Goal: Transaction & Acquisition: Obtain resource

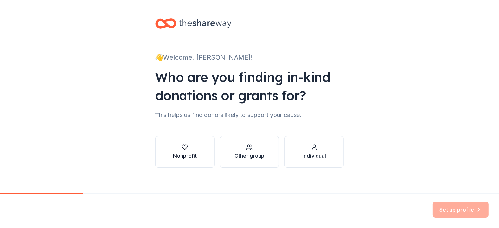
click at [190, 154] on div "Nonprofit" at bounding box center [185, 156] width 24 height 8
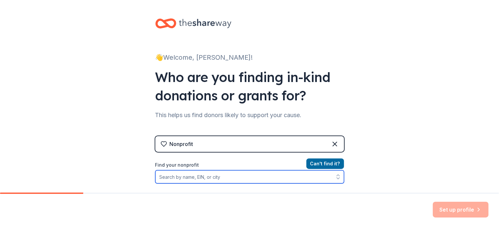
click at [190, 176] on input "Find your nonprofit" at bounding box center [249, 176] width 189 height 13
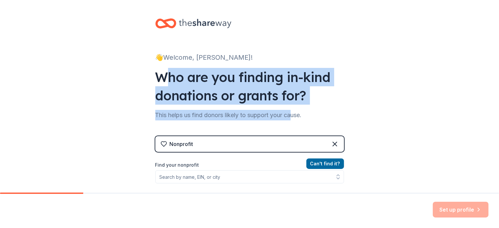
drag, startPoint x: 167, startPoint y: 83, endPoint x: 295, endPoint y: 109, distance: 131.4
click at [295, 109] on div "👋 Welcome, [PERSON_NAME]! Who are you finding in-kind donations or grants for? …" at bounding box center [250, 140] width 210 height 280
click at [293, 112] on div "This helps us find donors likely to support your cause." at bounding box center [249, 115] width 189 height 10
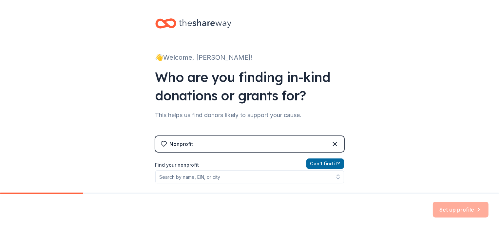
click at [232, 119] on div "This helps us find donors likely to support your cause." at bounding box center [249, 115] width 189 height 10
drag, startPoint x: 16, startPoint y: 81, endPoint x: 56, endPoint y: 62, distance: 44.5
click at [20, 77] on div "👋 Welcome, [PERSON_NAME]! Who are you finding in-kind donations or grants for? …" at bounding box center [249, 140] width 499 height 280
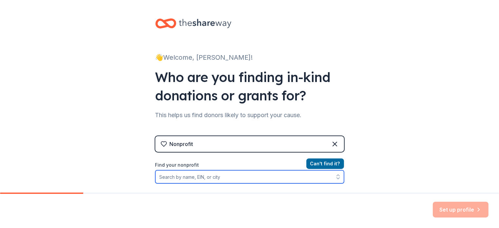
click at [209, 178] on input "Find your nonprofit" at bounding box center [249, 176] width 189 height 13
paste input "[PHONE_NUMBER]/000"
type input "[PHONE_NUMBER]/000"
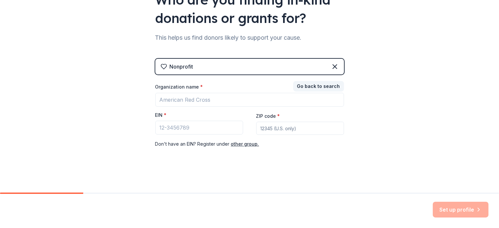
scroll to position [77, 0]
click at [208, 151] on div "Nonprofit Go back to search Organization name * EIN * ZIP code * Don ' t have a…" at bounding box center [249, 110] width 189 height 102
click at [184, 132] on input "EIN *" at bounding box center [199, 128] width 88 height 14
paste input "[US_EMPLOYER_IDENTIFICATION_NUMBER]"
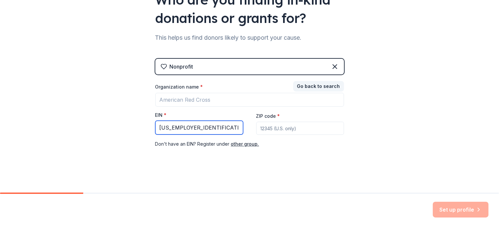
type input "[US_EMPLOYER_IDENTIFICATION_NUMBER]"
drag, startPoint x: 364, startPoint y: 141, endPoint x: 367, endPoint y: 138, distance: 4.2
click at [366, 140] on div "👋 Welcome, [PERSON_NAME]! Who are you finding in-kind donations or grants for? …" at bounding box center [249, 58] width 499 height 270
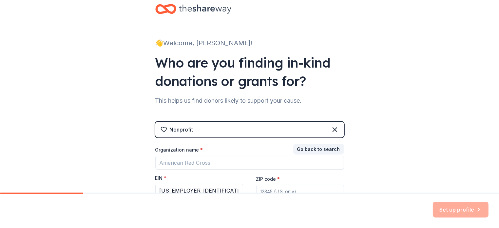
scroll to position [0, 0]
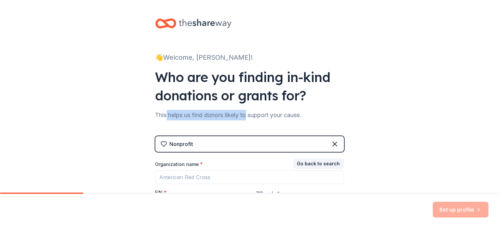
drag, startPoint x: 170, startPoint y: 116, endPoint x: 247, endPoint y: 118, distance: 77.7
click at [247, 118] on div "This helps us find donors likely to support your cause." at bounding box center [249, 115] width 189 height 10
click at [206, 144] on div "Nonprofit" at bounding box center [249, 144] width 189 height 16
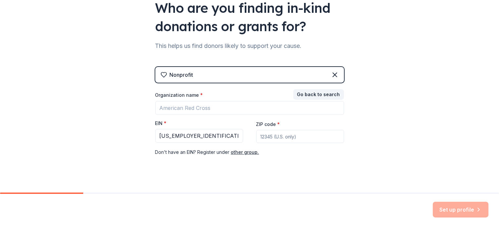
scroll to position [70, 0]
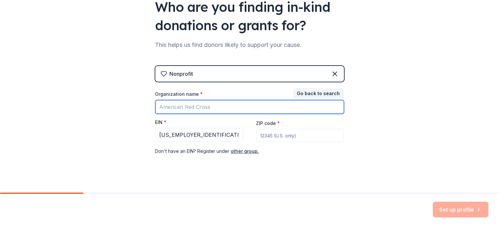
click at [227, 104] on input "Organization name *" at bounding box center [249, 107] width 189 height 14
type input "[GEOGRAPHIC_DATA]"
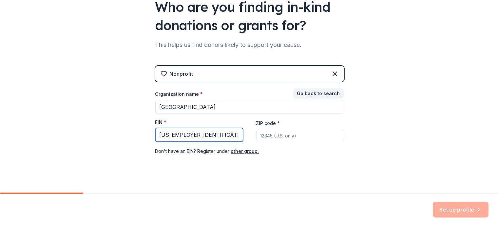
drag, startPoint x: 201, startPoint y: 133, endPoint x: 128, endPoint y: 119, distance: 74.0
click at [128, 119] on div "👋 Welcome, [PERSON_NAME]! Who are you finding in-kind donations or grants for? …" at bounding box center [249, 65] width 499 height 270
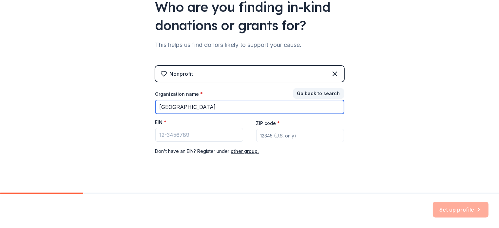
click at [224, 110] on input "[GEOGRAPHIC_DATA]" at bounding box center [249, 107] width 189 height 14
type input "Little Falls PTA"
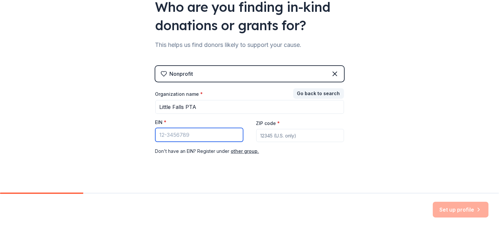
click at [207, 136] on input "EIN *" at bounding box center [199, 135] width 88 height 14
click at [202, 140] on input "EIN *" at bounding box center [199, 135] width 88 height 14
drag, startPoint x: 318, startPoint y: 92, endPoint x: 318, endPoint y: 88, distance: 4.6
click at [318, 92] on button "Go back to search" at bounding box center [318, 93] width 51 height 10
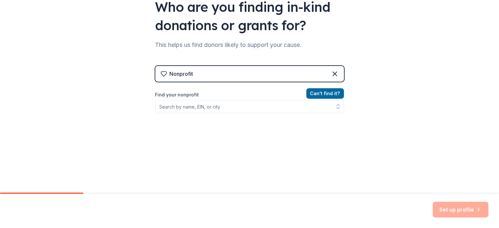
click at [289, 74] on div "Nonprofit" at bounding box center [249, 74] width 189 height 16
click at [335, 76] on icon at bounding box center [335, 74] width 8 height 8
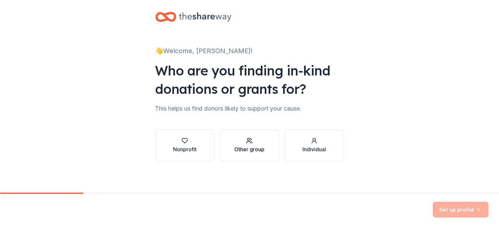
click at [249, 142] on icon "button" at bounding box center [249, 140] width 7 height 7
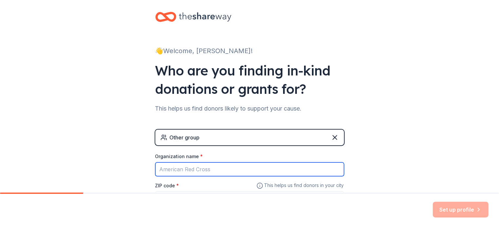
click at [200, 172] on input "Organization name *" at bounding box center [249, 169] width 189 height 14
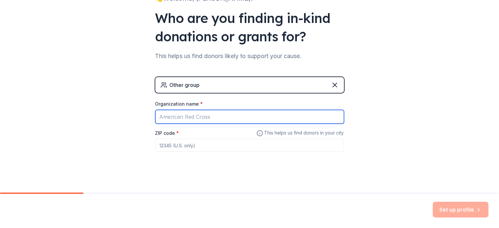
scroll to position [63, 0]
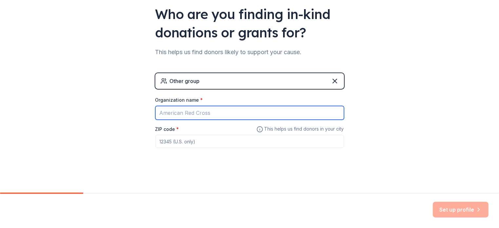
type input "Little Falls PTA"
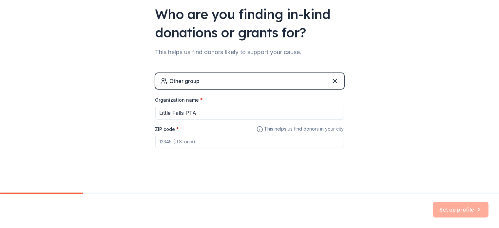
click at [188, 142] on input "ZIP code *" at bounding box center [249, 141] width 189 height 13
type input "07424"
click at [450, 204] on button "Set up profile" at bounding box center [461, 209] width 56 height 16
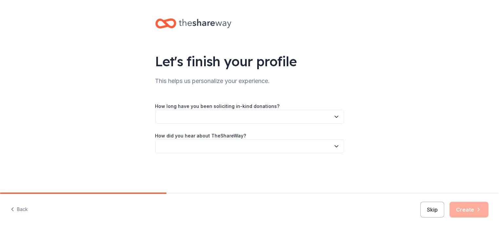
click at [185, 120] on button "button" at bounding box center [249, 117] width 189 height 14
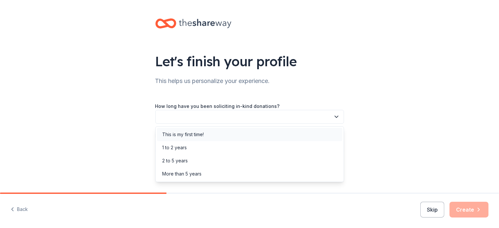
click at [191, 134] on div "This is my first time!" at bounding box center [183, 134] width 42 height 8
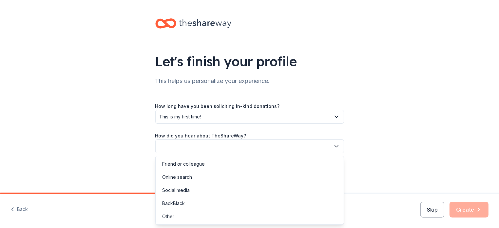
click at [170, 149] on button "button" at bounding box center [249, 146] width 189 height 14
click at [193, 180] on div "Online search" at bounding box center [249, 176] width 185 height 13
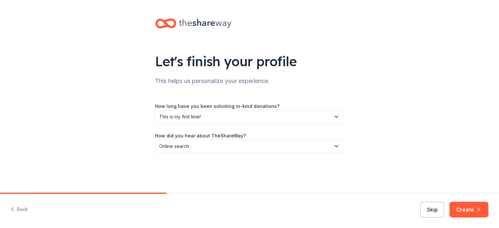
drag, startPoint x: 473, startPoint y: 208, endPoint x: 464, endPoint y: 183, distance: 26.2
click at [472, 207] on button "Create" at bounding box center [468, 209] width 39 height 16
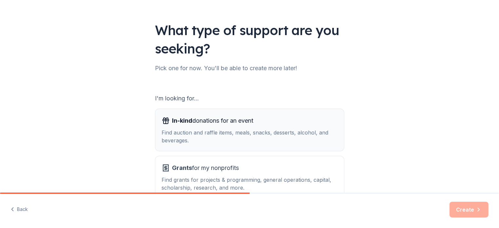
scroll to position [34, 0]
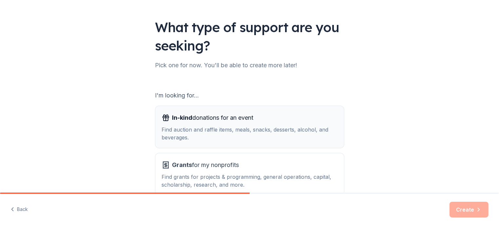
click at [220, 120] on span "In-kind donations for an event" at bounding box center [212, 117] width 81 height 10
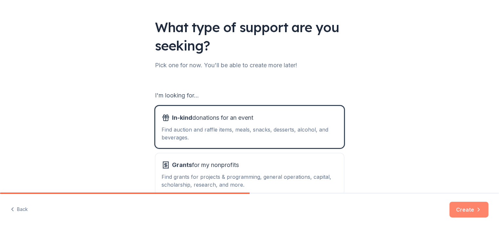
click at [481, 208] on icon "button" at bounding box center [478, 209] width 7 height 7
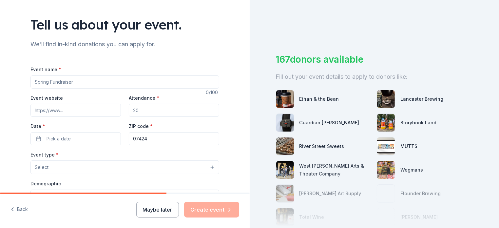
scroll to position [37, 0]
click at [73, 81] on input "Event name *" at bounding box center [124, 81] width 189 height 13
drag, startPoint x: 39, startPoint y: 81, endPoint x: 6, endPoint y: 79, distance: 33.2
click at [6, 79] on div "Tell us about your event. We'll find in-kind donations you can apply for. Event…" at bounding box center [125, 181] width 250 height 436
paste input "le Falls School #2 & #3 PTA,"
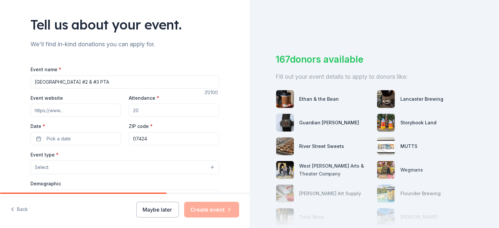
type input "[GEOGRAPHIC_DATA] #2 & #3 PTA"
click at [99, 111] on input "Event website" at bounding box center [75, 110] width 90 height 13
paste input "[URL][DOMAIN_NAME]"
type input "[URL][DOMAIN_NAME]"
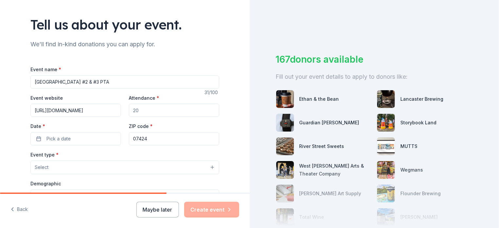
scroll to position [0, 0]
click at [154, 109] on input "Attendance *" at bounding box center [174, 110] width 90 height 13
type input "400"
click at [38, 141] on button "Pick a date" at bounding box center [75, 138] width 90 height 13
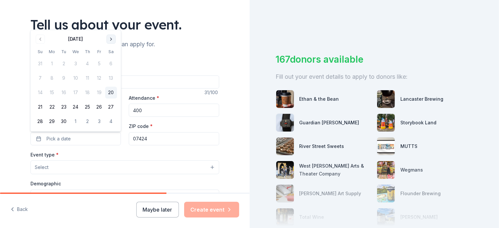
click at [110, 35] on button "Go to next month" at bounding box center [110, 38] width 9 height 9
click at [115, 39] on button "Go to next month" at bounding box center [110, 38] width 9 height 9
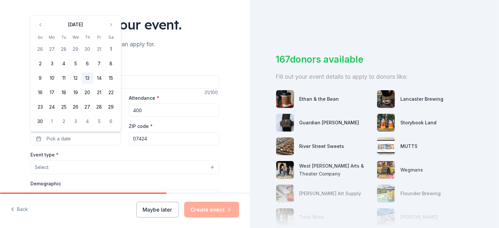
click at [85, 78] on button "13" at bounding box center [88, 78] width 12 height 12
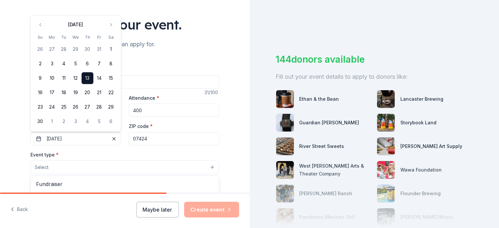
click at [72, 165] on button "Select" at bounding box center [124, 167] width 189 height 14
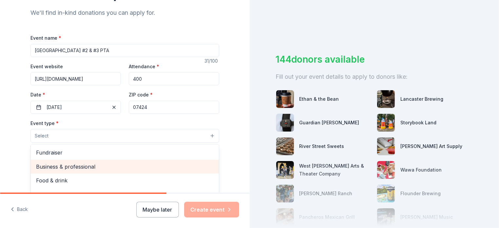
click at [74, 152] on span "Fundraiser" at bounding box center [125, 152] width 178 height 9
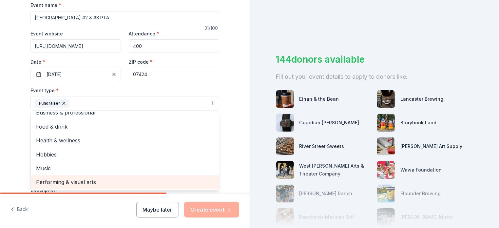
scroll to position [161, 0]
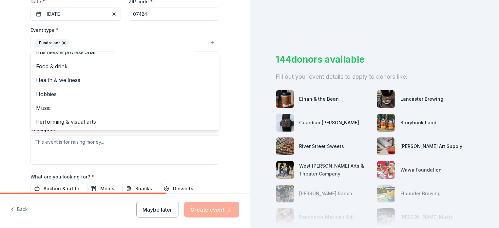
click at [20, 146] on div "Tell us about your event. We'll find in-kind donations you can apply for. Event…" at bounding box center [125, 57] width 210 height 437
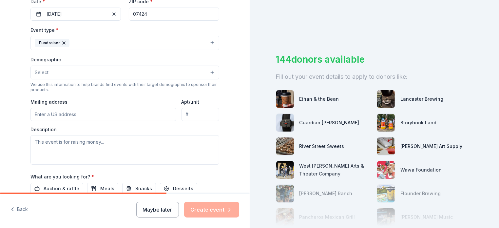
click at [59, 114] on input "Mailing address" at bounding box center [103, 114] width 146 height 13
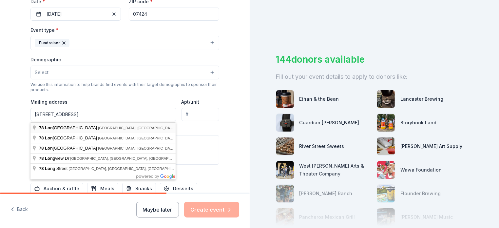
type input "[STREET_ADDRESS]"
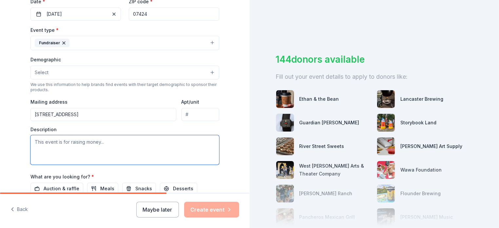
click at [63, 147] on textarea at bounding box center [124, 149] width 189 height 29
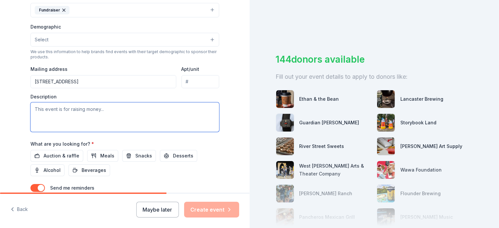
scroll to position [194, 0]
click at [100, 113] on textarea "To enrich screen reader interactions, please activate Accessibility in Grammarl…" at bounding box center [124, 116] width 189 height 29
paste textarea "We are seeking donations from local businesses like yours to help make this eve…"
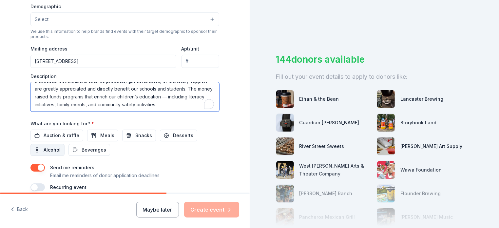
scroll to position [223, 0]
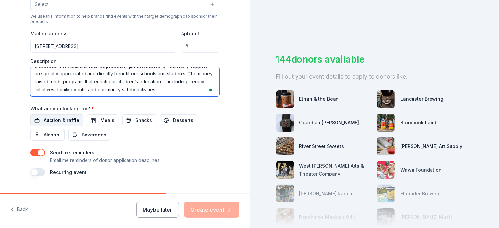
type textarea "We are seeking donations from local businesses like yours to help make this eve…"
click at [57, 119] on span "Auction & raffle" at bounding box center [62, 120] width 36 height 8
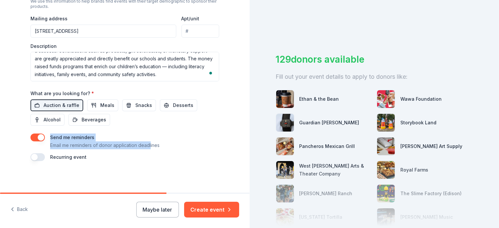
drag, startPoint x: 43, startPoint y: 147, endPoint x: 151, endPoint y: 145, distance: 108.4
click at [151, 145] on div "Send me reminders Email me reminders of donor application deadlines" at bounding box center [124, 141] width 189 height 16
click at [151, 145] on p "Email me reminders of donor application deadlines" at bounding box center [104, 145] width 109 height 8
click at [36, 157] on button "button" at bounding box center [37, 157] width 14 height 8
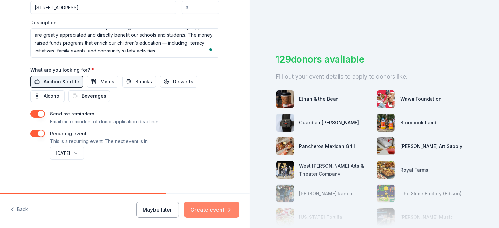
click at [199, 208] on button "Create event" at bounding box center [211, 209] width 55 height 16
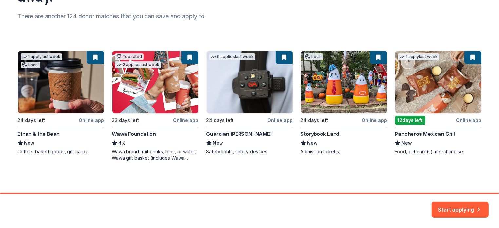
drag, startPoint x: 139, startPoint y: 153, endPoint x: 132, endPoint y: 99, distance: 54.5
click at [140, 145] on div "1 apply last week Local 24 days left Online app Ethan & the Bean New Coffee, ba…" at bounding box center [250, 105] width 464 height 111
drag, startPoint x: 241, startPoint y: 149, endPoint x: 252, endPoint y: 75, distance: 74.2
click at [245, 125] on div "1 apply last week Local 24 days left Online app Ethan & the Bean New Coffee, ba…" at bounding box center [250, 105] width 464 height 111
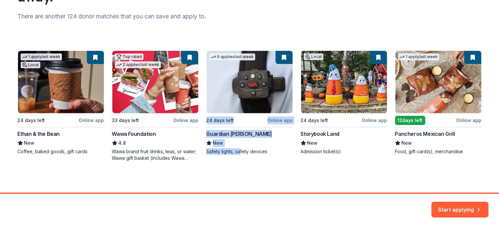
click at [239, 136] on div "1 apply last week Local 24 days left Online app Ethan & the Bean New Coffee, ba…" at bounding box center [250, 105] width 464 height 111
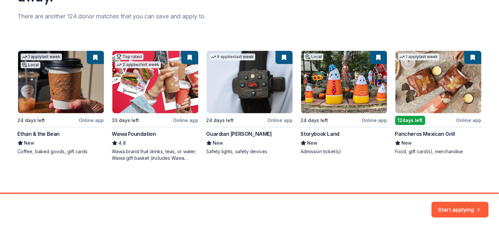
drag, startPoint x: 284, startPoint y: 54, endPoint x: 304, endPoint y: 59, distance: 20.6
click at [284, 54] on div "1 apply last week Local 24 days left Online app Ethan & the Bean New Coffee, ba…" at bounding box center [250, 105] width 464 height 111
click at [284, 56] on div "1 apply last week Local 24 days left Online app Ethan & the Bean New Coffee, ba…" at bounding box center [250, 105] width 464 height 111
click at [285, 55] on div "1 apply last week Local 24 days left Online app Ethan & the Bean New Coffee, ba…" at bounding box center [250, 105] width 464 height 111
click at [457, 208] on button "Start applying" at bounding box center [459, 208] width 57 height 16
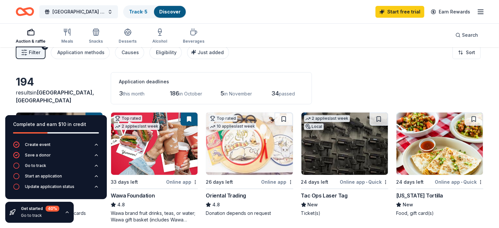
scroll to position [10, 0]
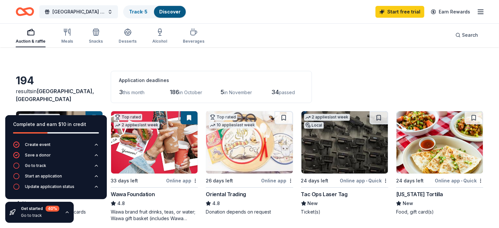
click at [379, 99] on div "194 results in [GEOGRAPHIC_DATA], [GEOGRAPHIC_DATA] Application deadlines 3 thi…" at bounding box center [249, 87] width 467 height 32
drag, startPoint x: 86, startPoint y: 102, endPoint x: 93, endPoint y: 103, distance: 7.0
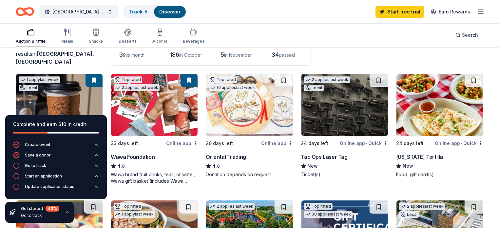
scroll to position [47, 0]
click at [65, 212] on icon "button" at bounding box center [67, 211] width 5 height 5
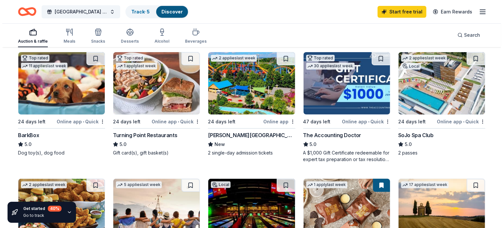
scroll to position [196, 0]
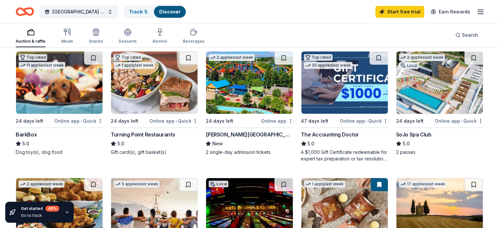
click at [24, 134] on div "BarkBox" at bounding box center [26, 134] width 21 height 8
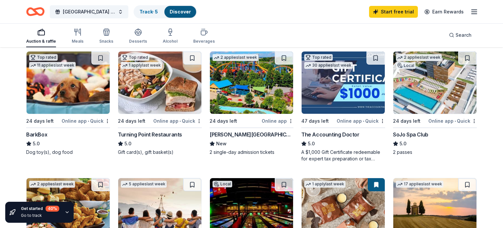
click at [149, 105] on img at bounding box center [159, 82] width 83 height 62
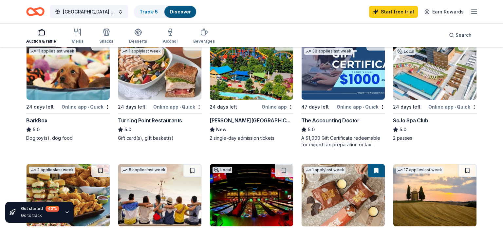
scroll to position [205, 0]
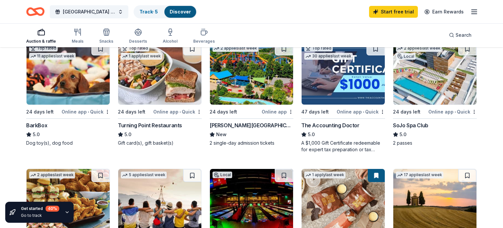
click at [272, 110] on div "Online app" at bounding box center [278, 111] width 32 height 8
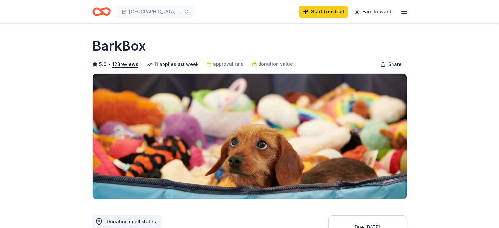
scroll to position [140, 0]
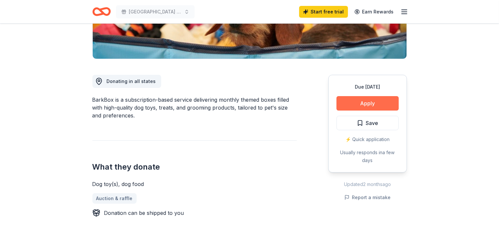
click at [354, 103] on button "Apply" at bounding box center [367, 103] width 62 height 14
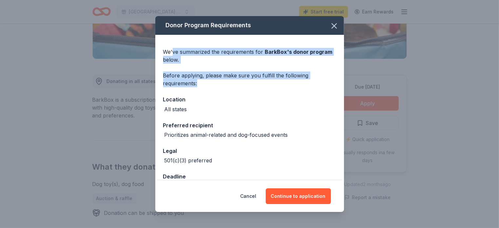
drag, startPoint x: 187, startPoint y: 54, endPoint x: 216, endPoint y: 121, distance: 73.2
click at [280, 85] on div "We've summarized the requirements for BarkBox 's donor program below. Before ap…" at bounding box center [249, 117] width 189 height 164
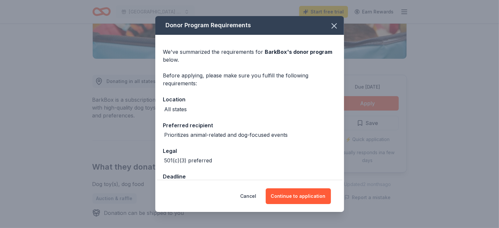
click at [193, 123] on div "Preferred recipient" at bounding box center [249, 125] width 173 height 9
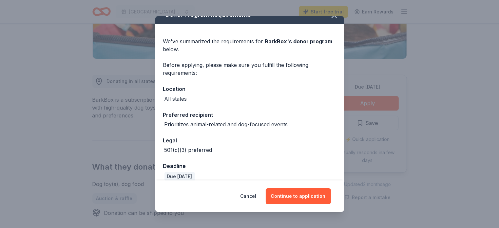
scroll to position [18, 0]
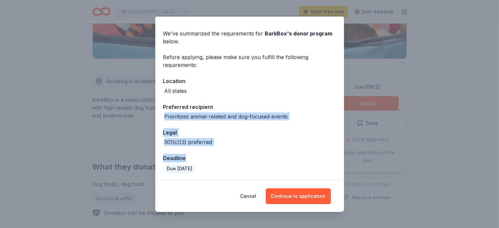
drag, startPoint x: 162, startPoint y: 116, endPoint x: 218, endPoint y: 156, distance: 68.4
click at [218, 156] on div "We've summarized the requirements for BarkBox 's donor program below. Before ap…" at bounding box center [249, 98] width 189 height 164
click at [296, 197] on button "Continue to application" at bounding box center [298, 196] width 65 height 16
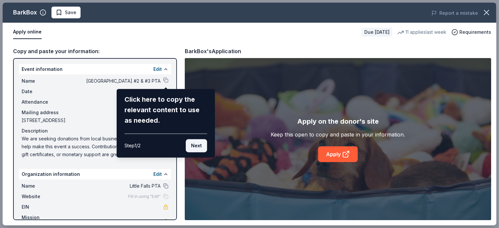
click at [199, 148] on button "Next" at bounding box center [196, 145] width 21 height 13
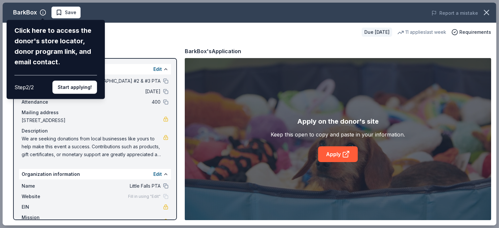
click at [133, 124] on div "BarkBox Click here to access the donor's store locator, donor program link, and…" at bounding box center [250, 114] width 494 height 222
click at [330, 159] on div "BarkBox Click here to access the donor's store locator, donor program link, and…" at bounding box center [250, 114] width 494 height 222
click at [338, 153] on div "BarkBox Click here to access the donor's store locator, donor program link, and…" at bounding box center [250, 114] width 494 height 222
drag, startPoint x: 80, startPoint y: 87, endPoint x: 126, endPoint y: 71, distance: 49.5
click at [86, 84] on button "Start applying!" at bounding box center [74, 87] width 45 height 13
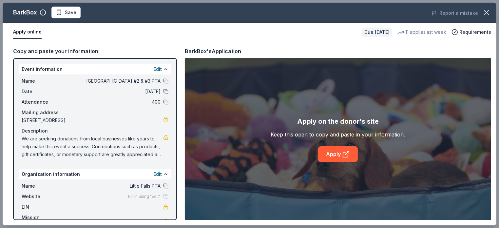
click at [331, 146] on div "BarkBox Save Report a mistake Apply online Due in 24 days 11 applies last week …" at bounding box center [250, 114] width 494 height 222
click at [333, 153] on div "BarkBox Save Report a mistake Apply online Due in 24 days 11 applies last week …" at bounding box center [250, 114] width 494 height 222
click at [332, 154] on link "Apply" at bounding box center [338, 154] width 40 height 16
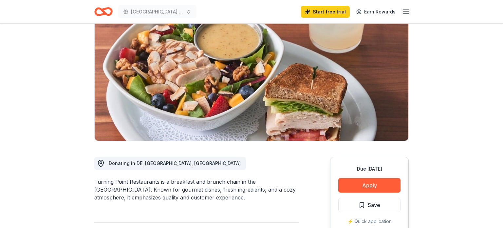
scroll to position [76, 0]
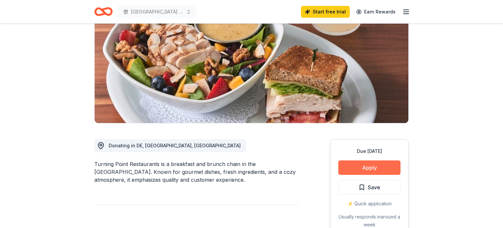
click at [367, 163] on button "Apply" at bounding box center [369, 167] width 62 height 14
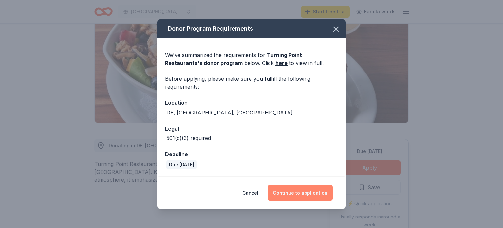
click at [306, 191] on button "Continue to application" at bounding box center [300, 193] width 65 height 16
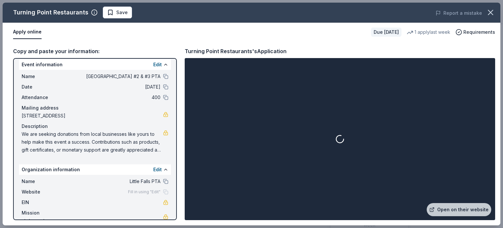
scroll to position [9, 0]
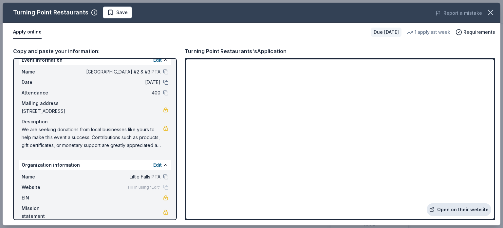
click at [448, 210] on link "Open on their website" at bounding box center [459, 209] width 65 height 13
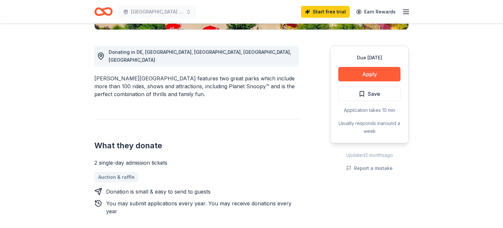
scroll to position [172, 0]
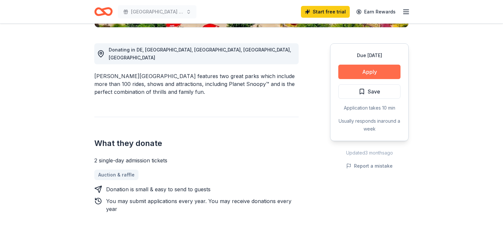
click at [364, 74] on button "Apply" at bounding box center [369, 72] width 62 height 14
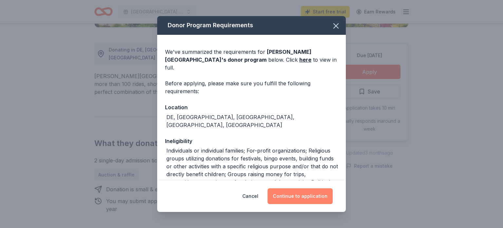
click at [304, 196] on button "Continue to application" at bounding box center [300, 196] width 65 height 16
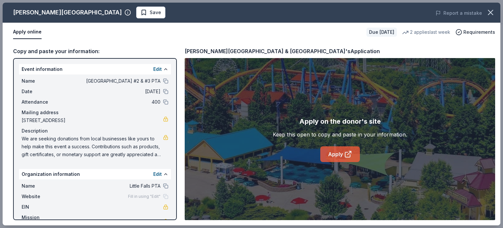
click at [330, 151] on link "Apply" at bounding box center [340, 154] width 40 height 16
